Goal: Task Accomplishment & Management: Manage account settings

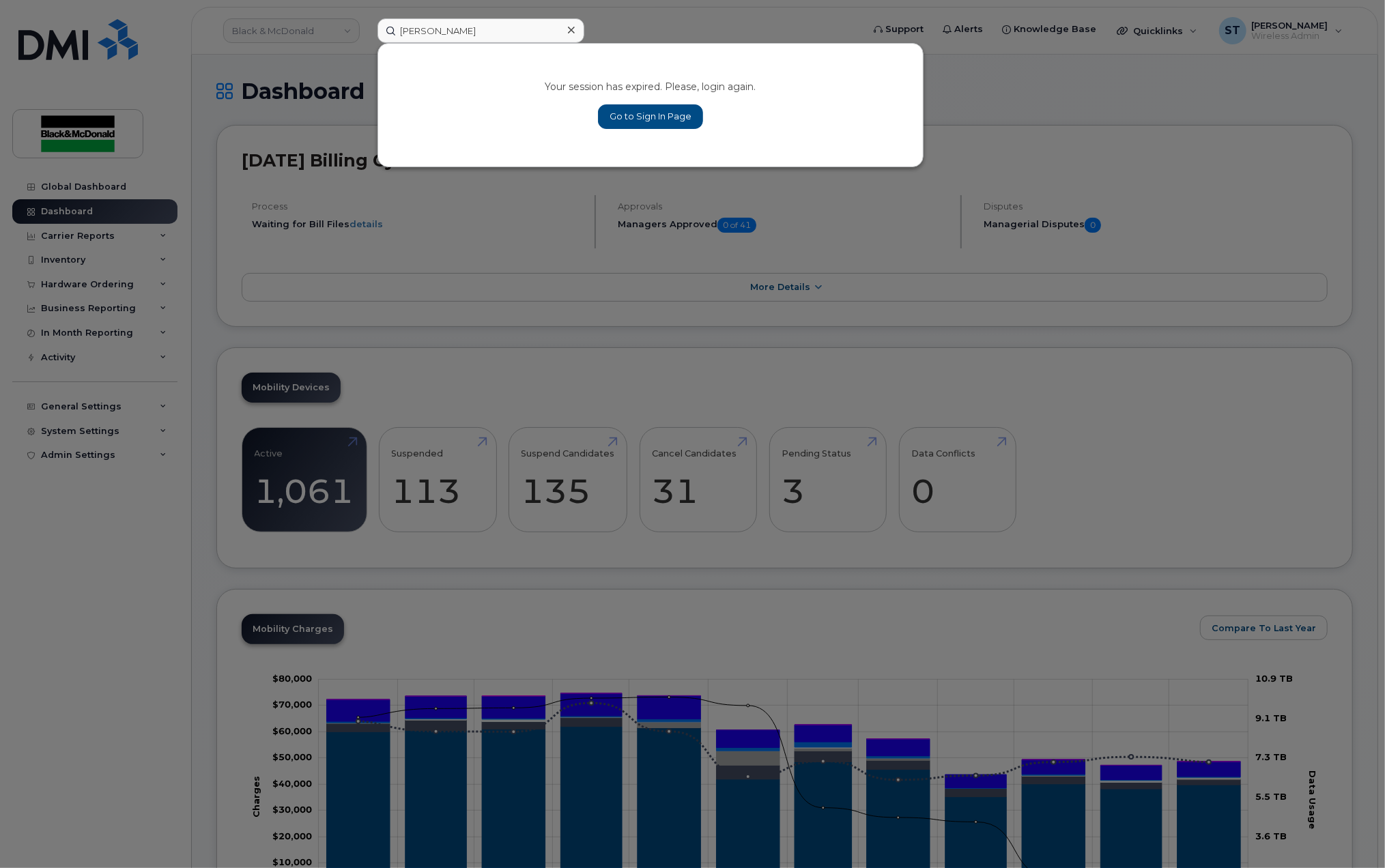
type input "mike jones"
click at [666, 116] on link "Go to Sign In Page" at bounding box center [650, 116] width 105 height 24
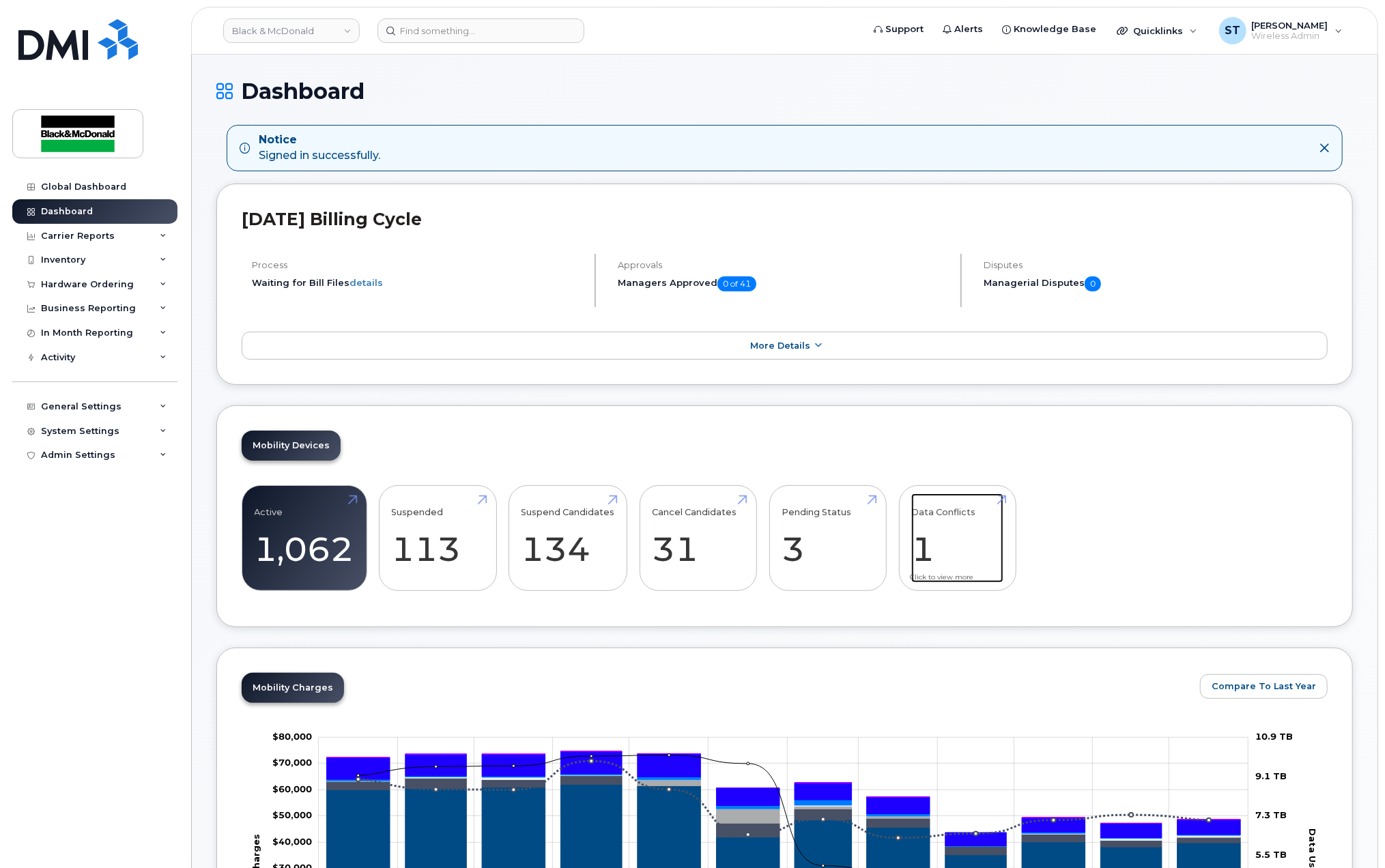
click at [948, 539] on link "Data Conflicts 1" at bounding box center [957, 539] width 92 height 90
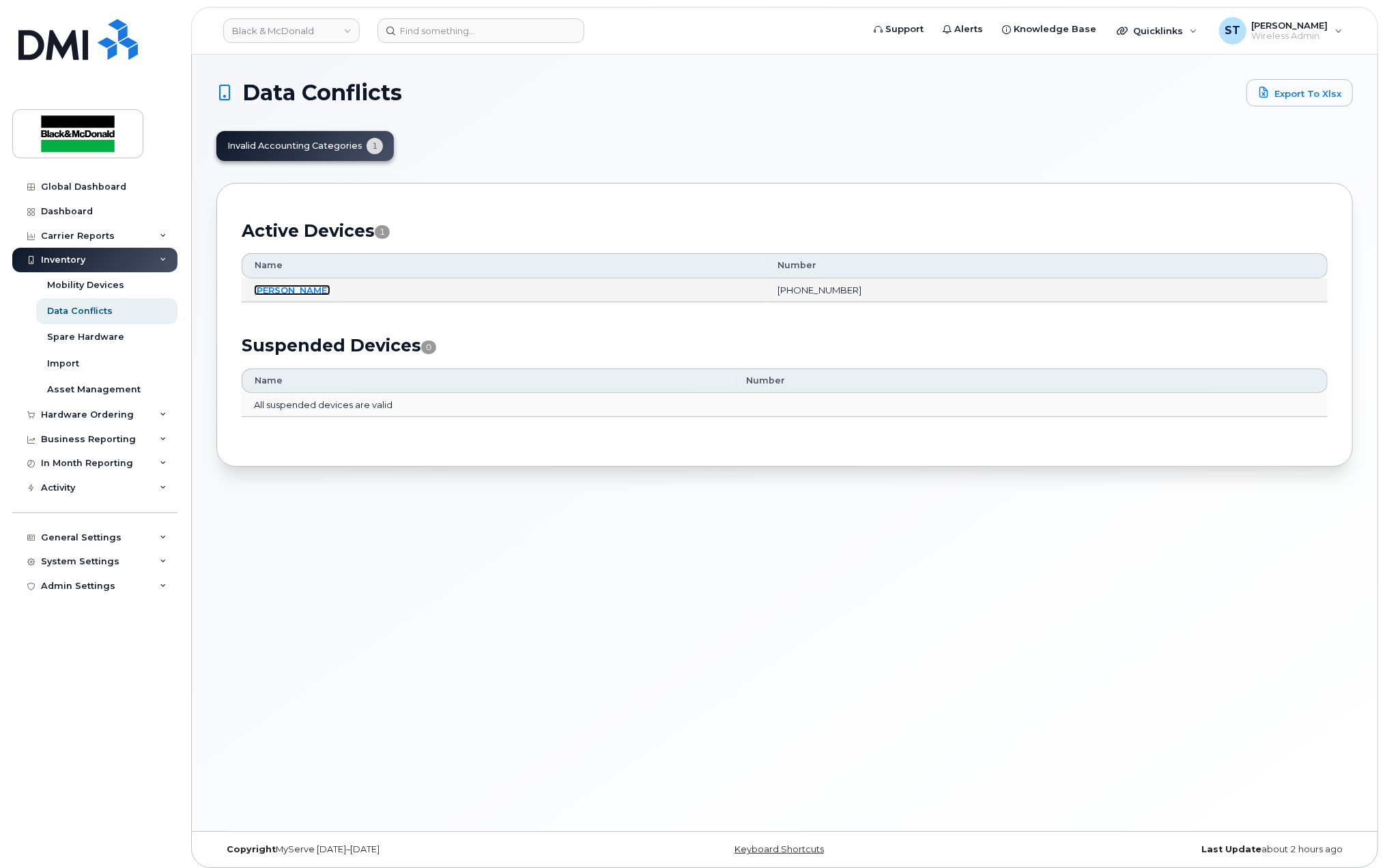
click at [278, 290] on link "Cesar Gomes" at bounding box center [292, 290] width 76 height 11
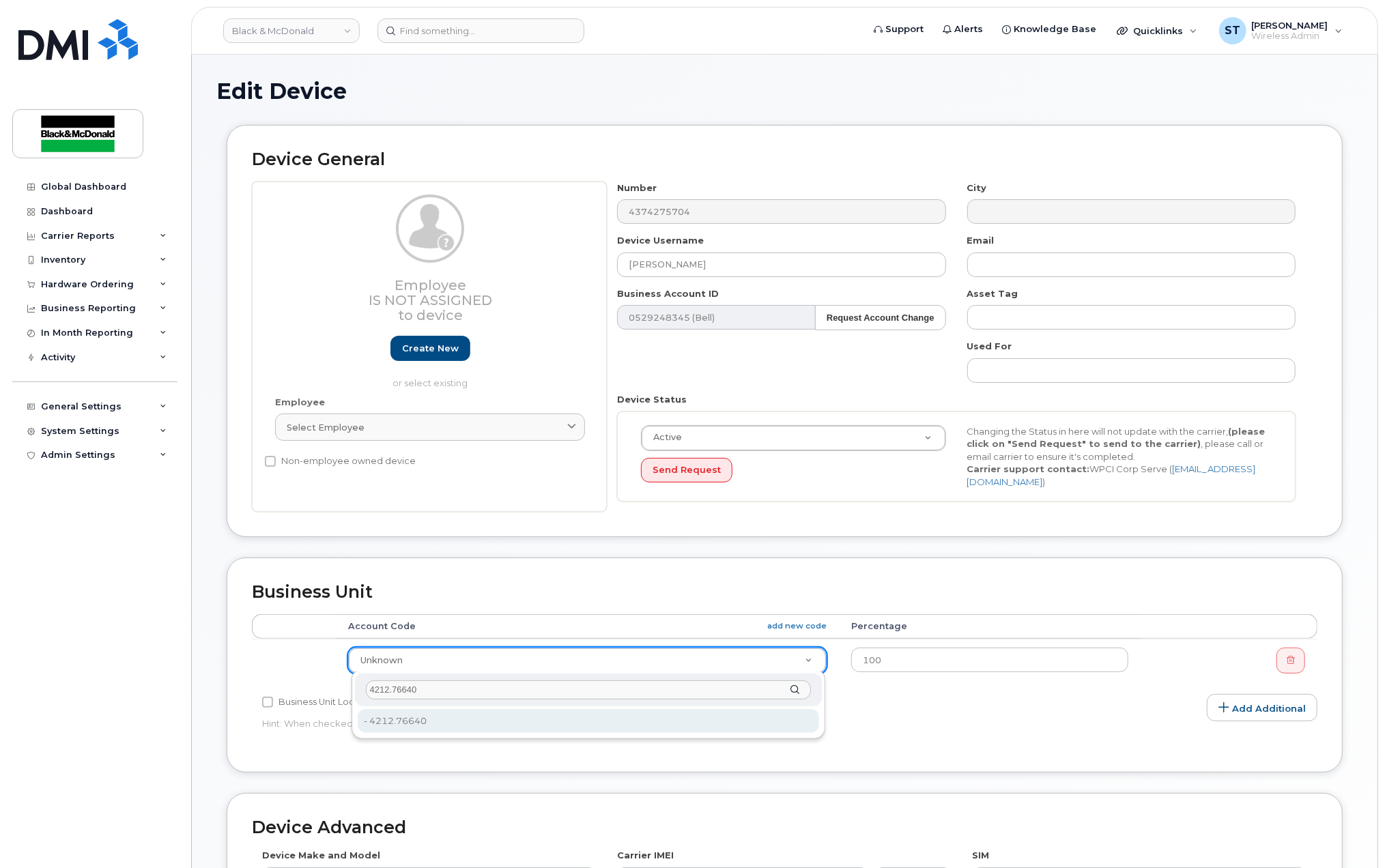
type input "4212.76640"
type input "651850"
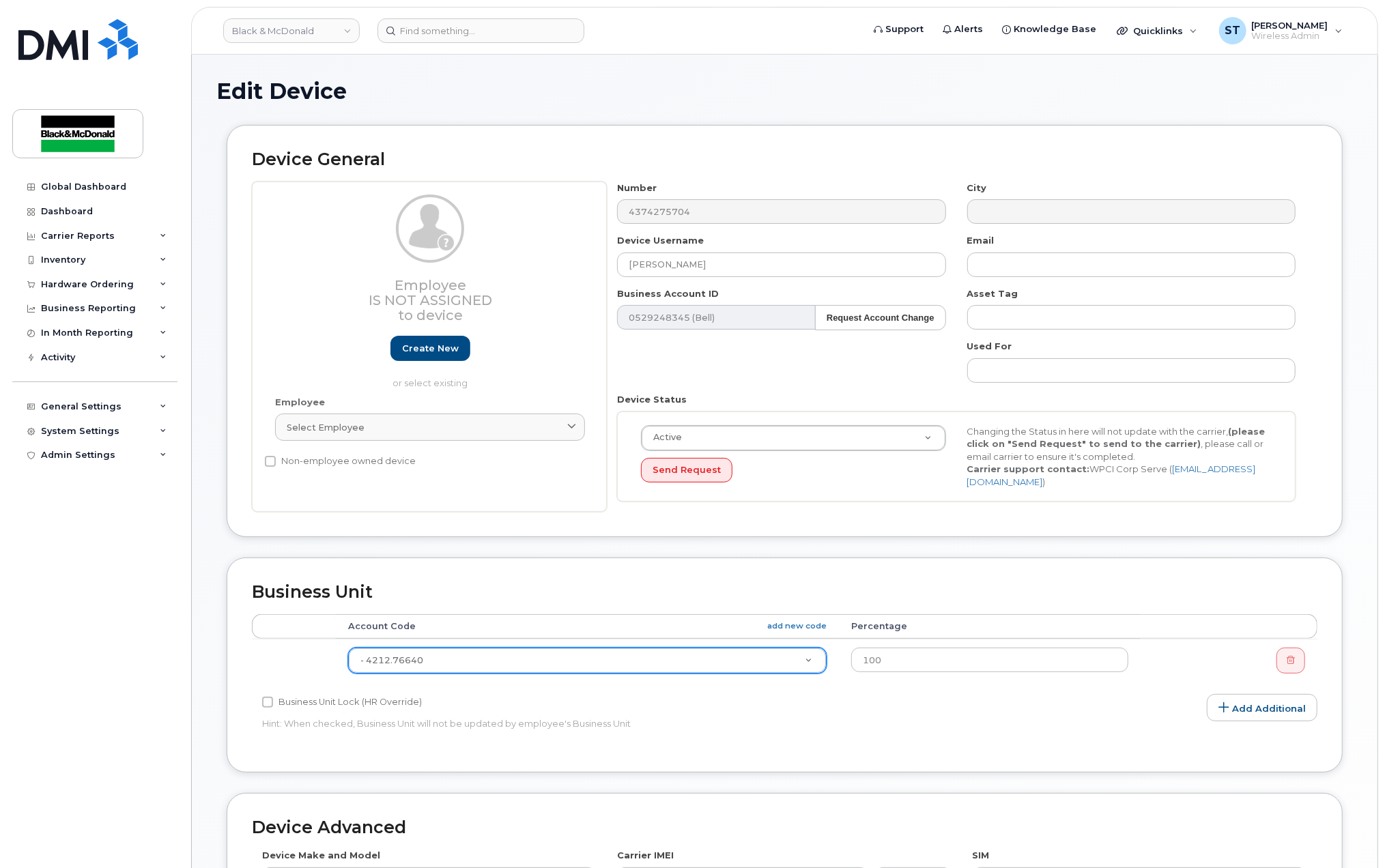
click at [460, 671] on td "- 4212.76640 651850" at bounding box center [588, 660] width 503 height 43
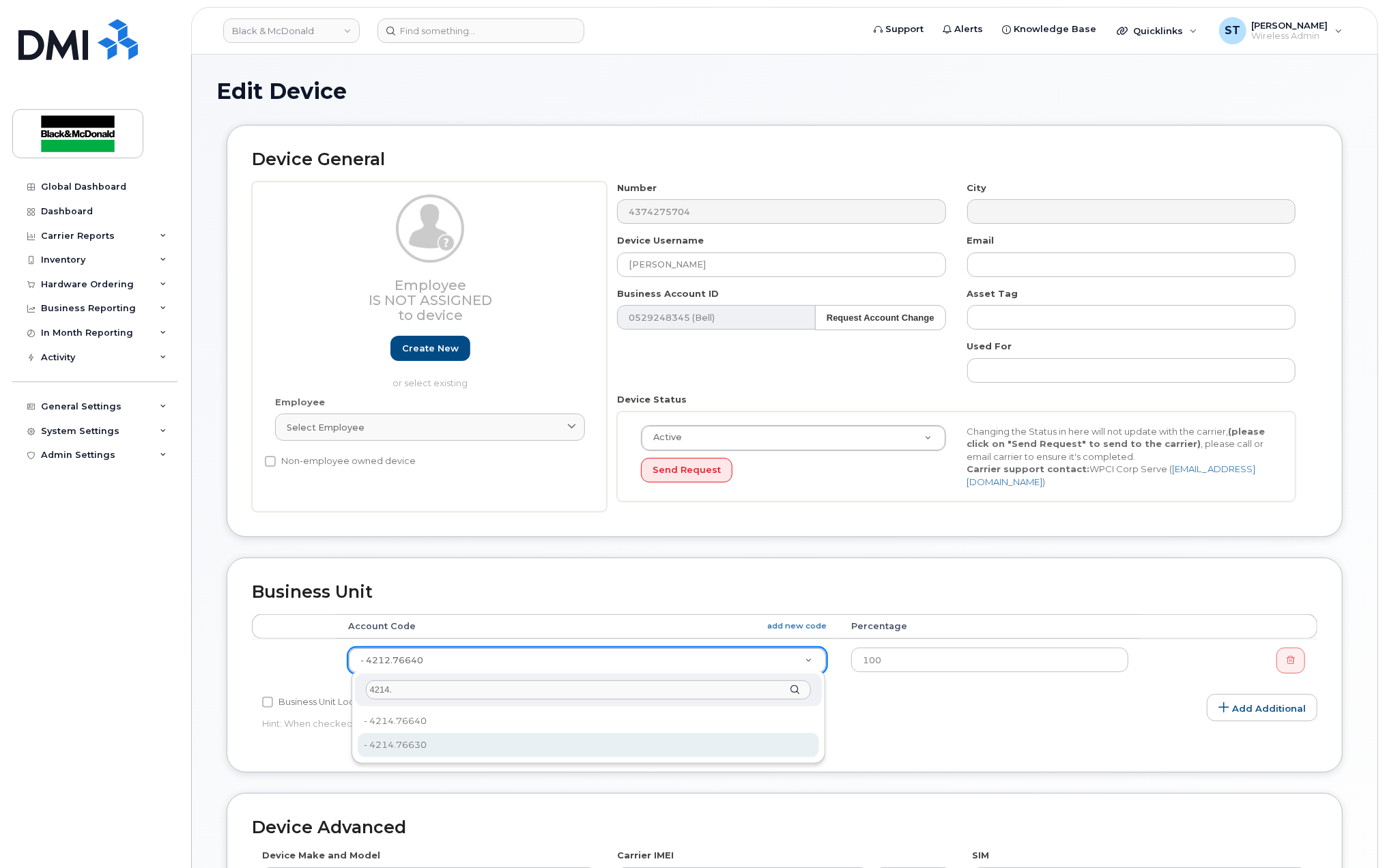
type input "4214."
type input "3407440"
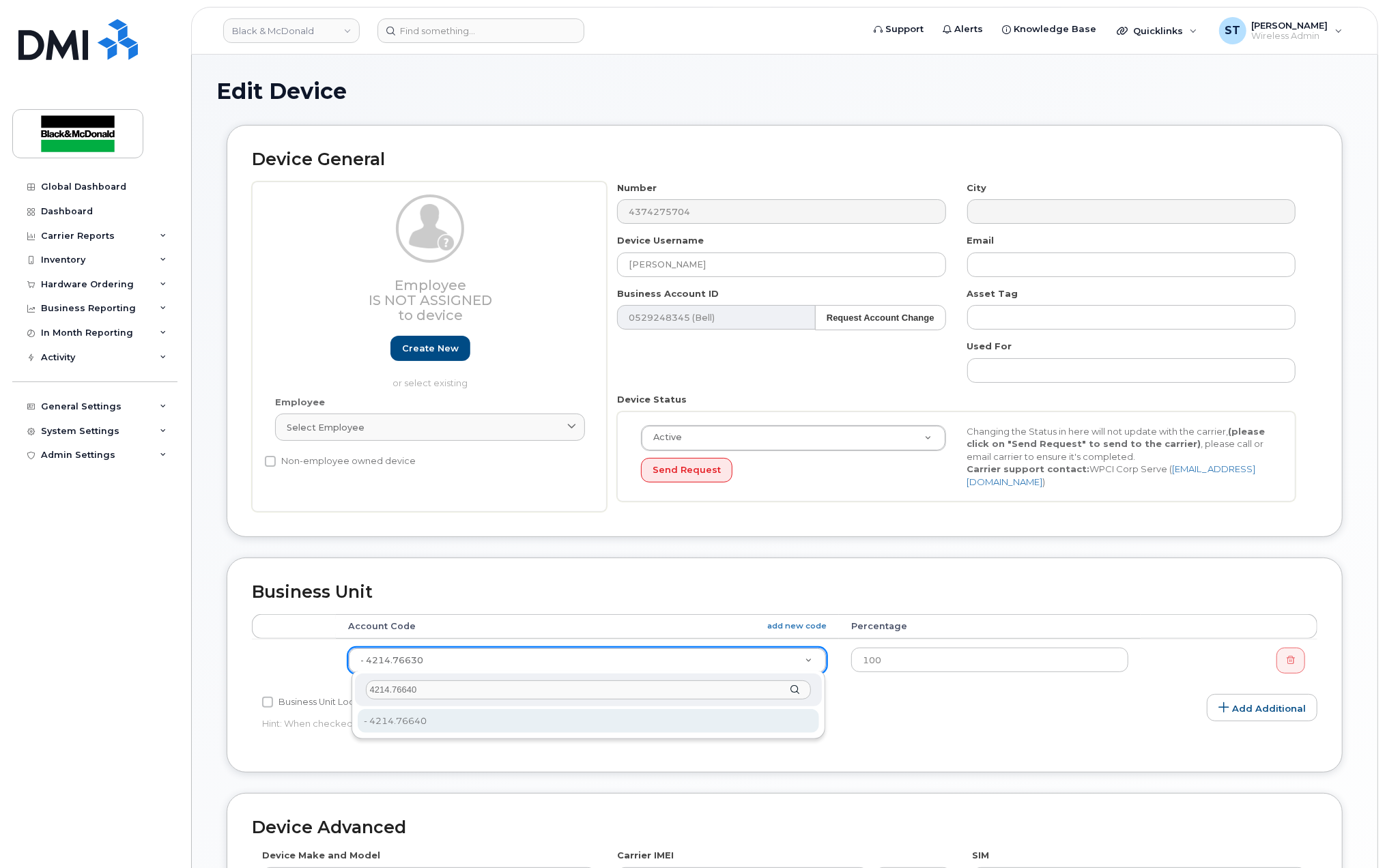
type input "4214.76640"
type input "3407417"
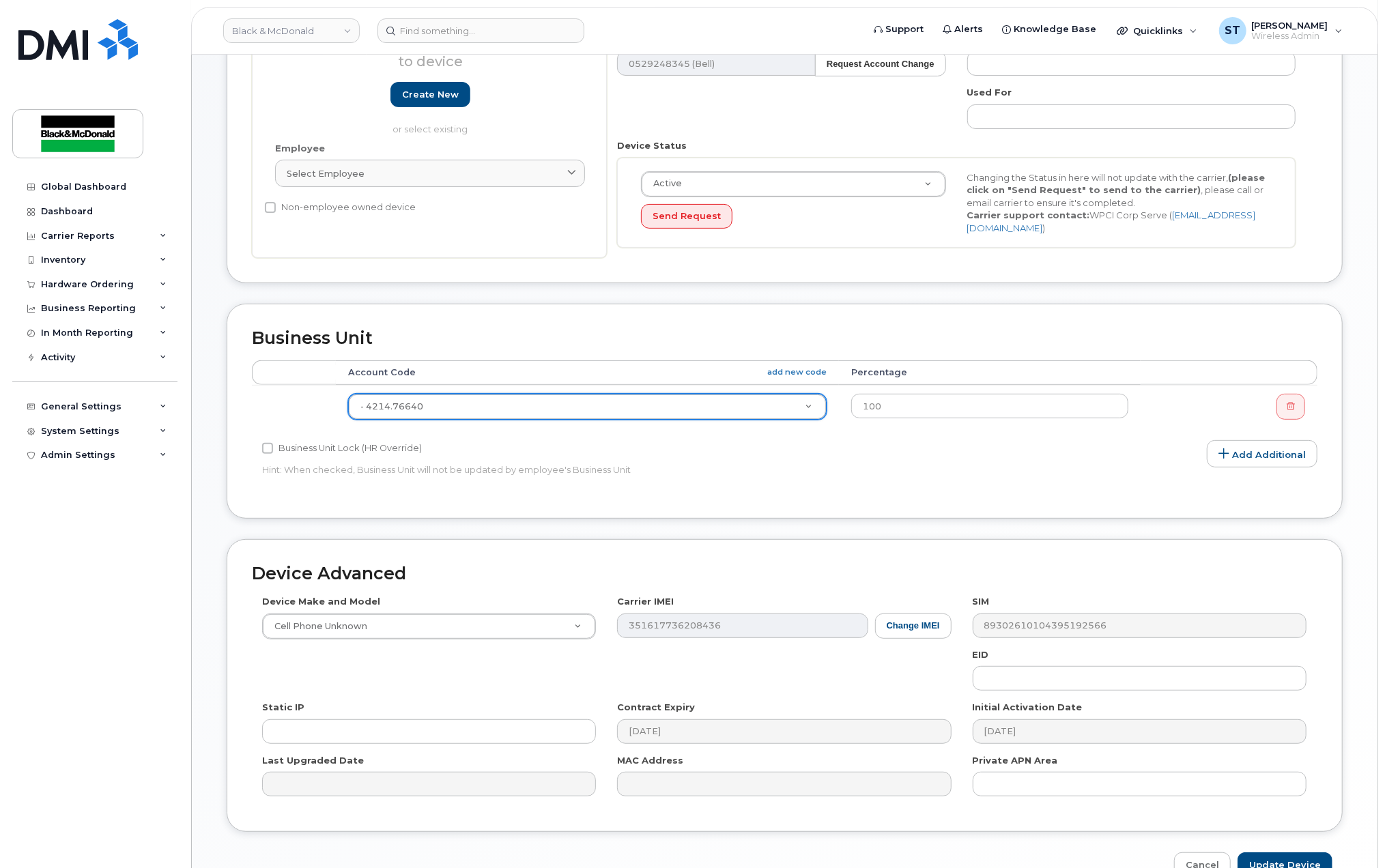
scroll to position [273, 0]
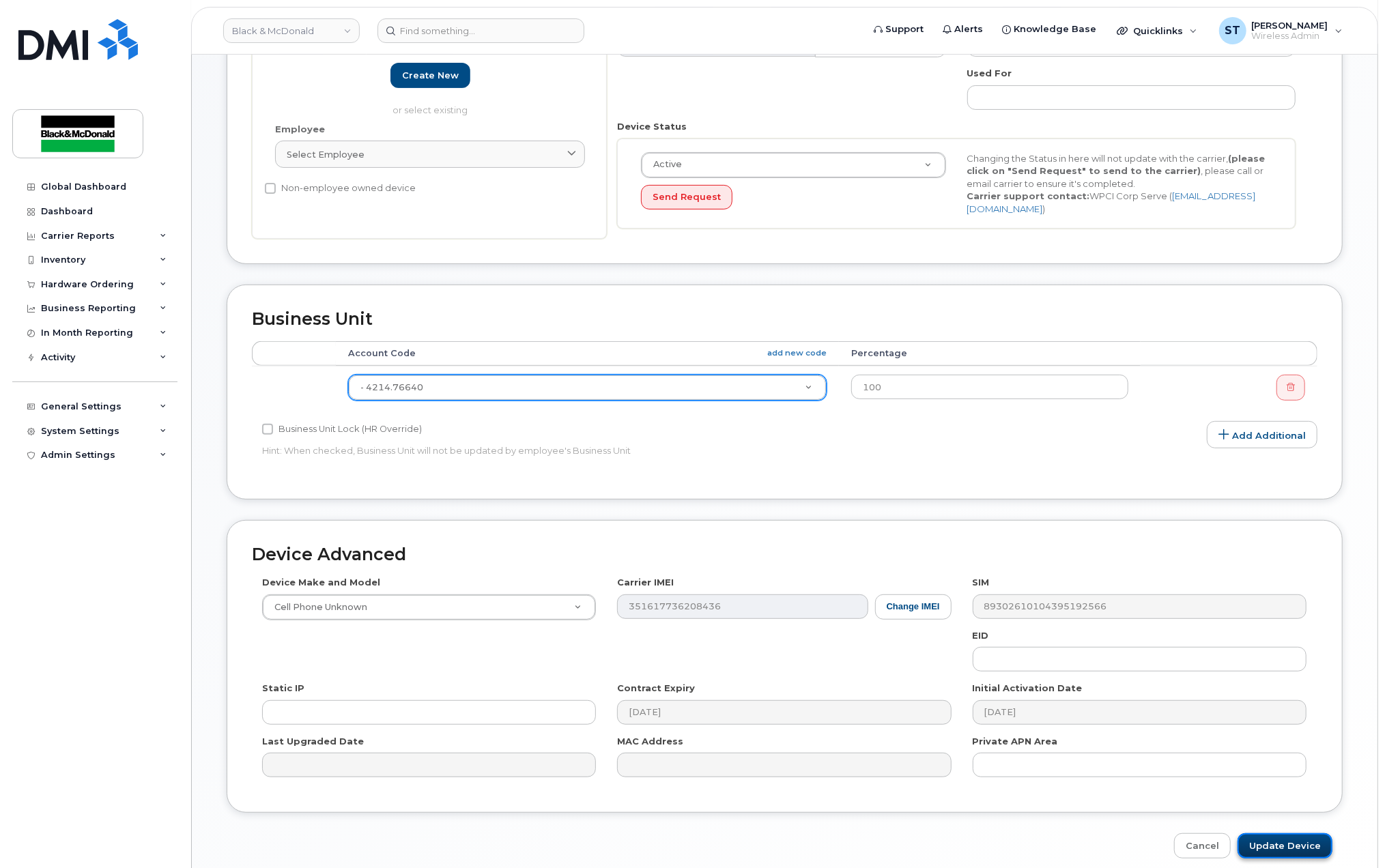
click at [1285, 849] on input "Update Device" at bounding box center [1285, 845] width 95 height 25
type input "Saving..."
